Goal: Find contact information: Find contact information

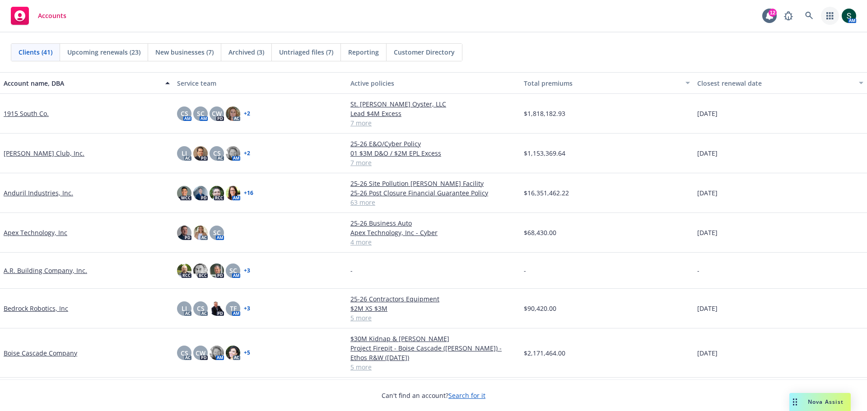
click at [829, 14] on icon "button" at bounding box center [829, 15] width 7 height 7
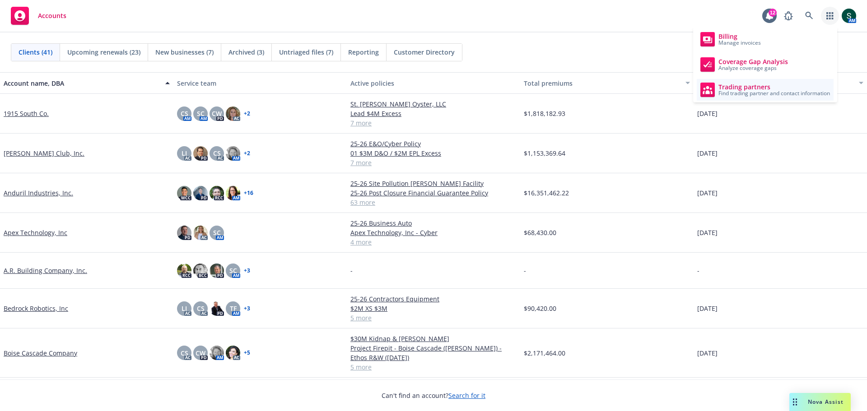
click at [755, 91] on span "Find trading partner and contact information" at bounding box center [774, 93] width 112 height 5
